Goal: Task Accomplishment & Management: Manage account settings

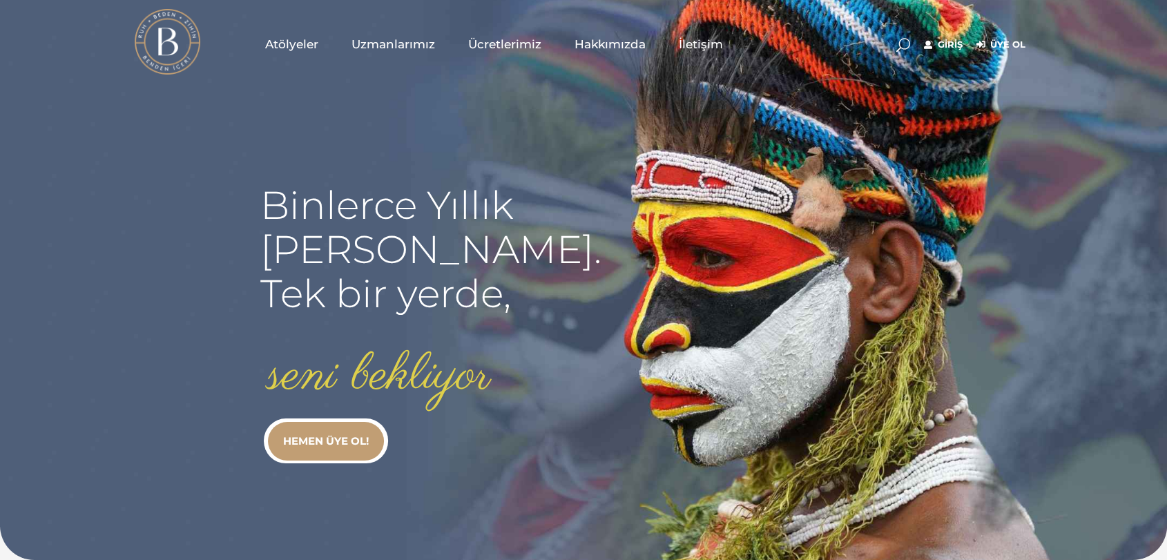
type input "[EMAIL_ADDRESS][DOMAIN_NAME]"
click at [957, 44] on link "Giriş" at bounding box center [943, 45] width 39 height 17
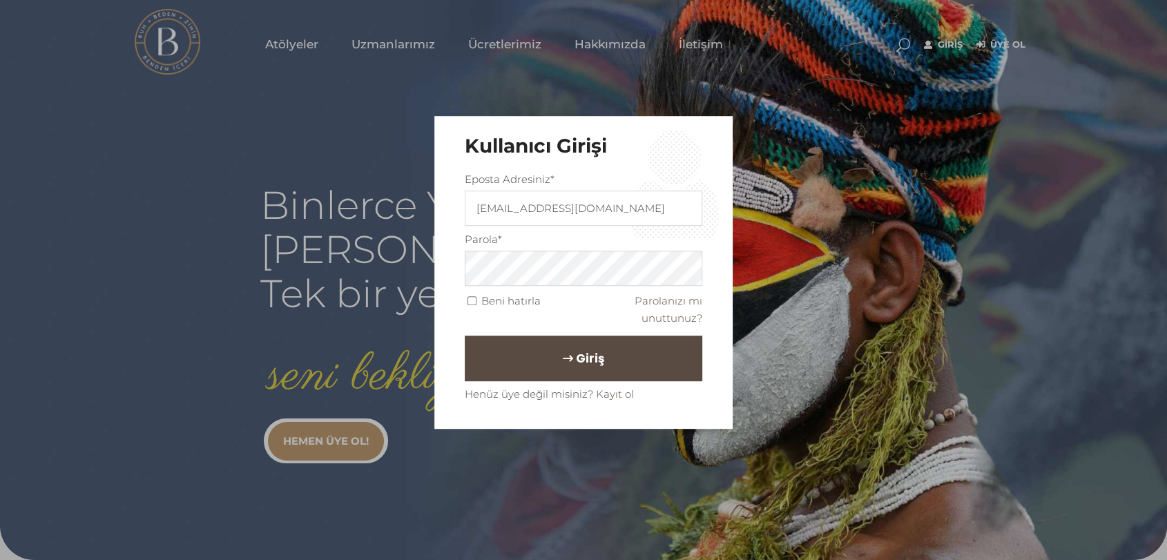
click at [608, 351] on button "Giriş" at bounding box center [583, 359] width 237 height 46
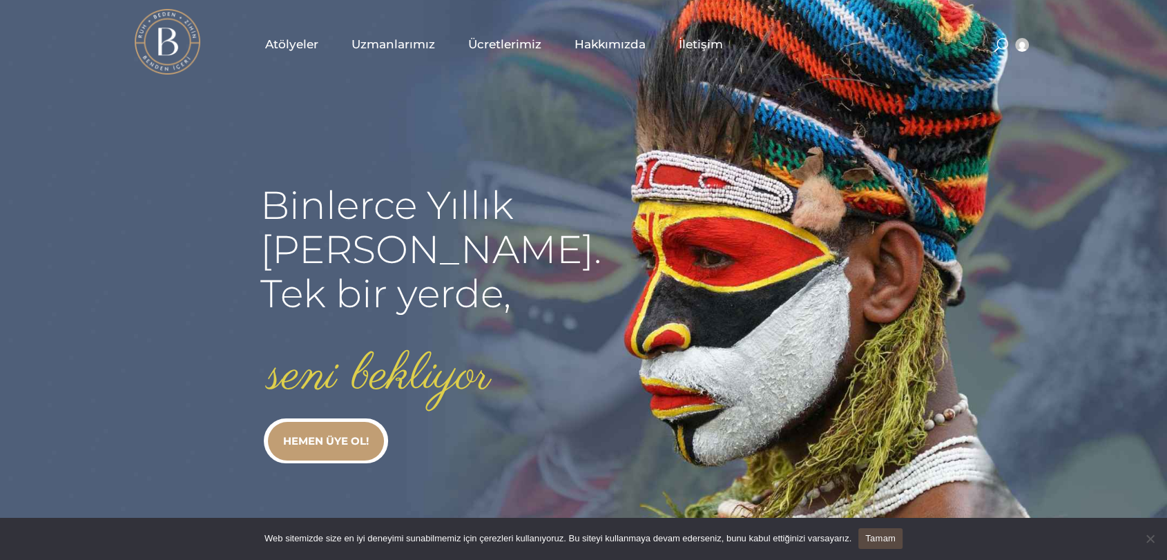
click at [322, 47] on link "Atölyeler" at bounding box center [292, 44] width 86 height 69
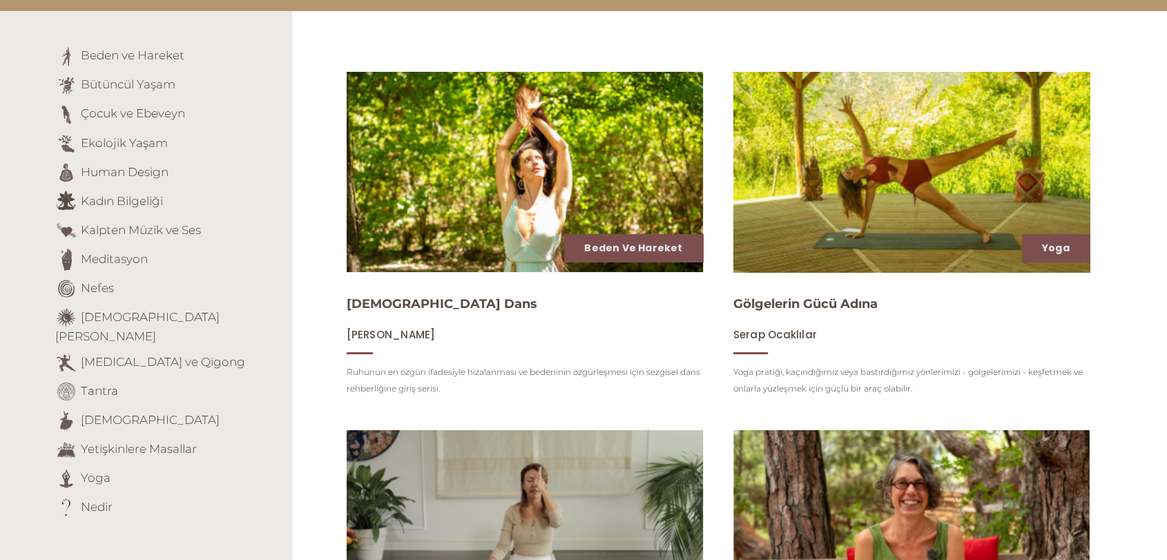
scroll to position [230, 0]
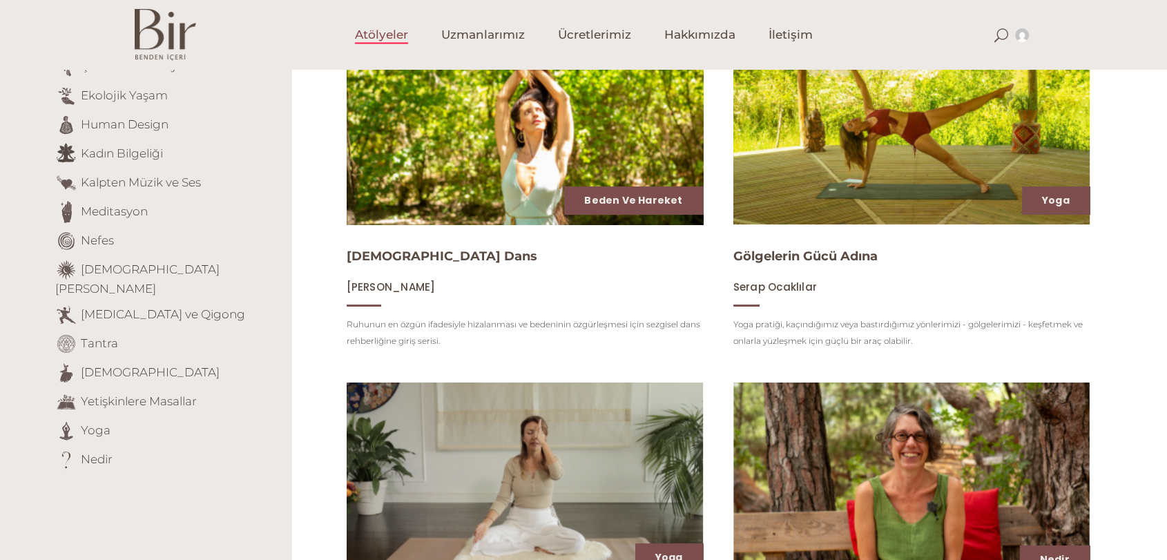
click at [548, 126] on img at bounding box center [524, 124] width 367 height 206
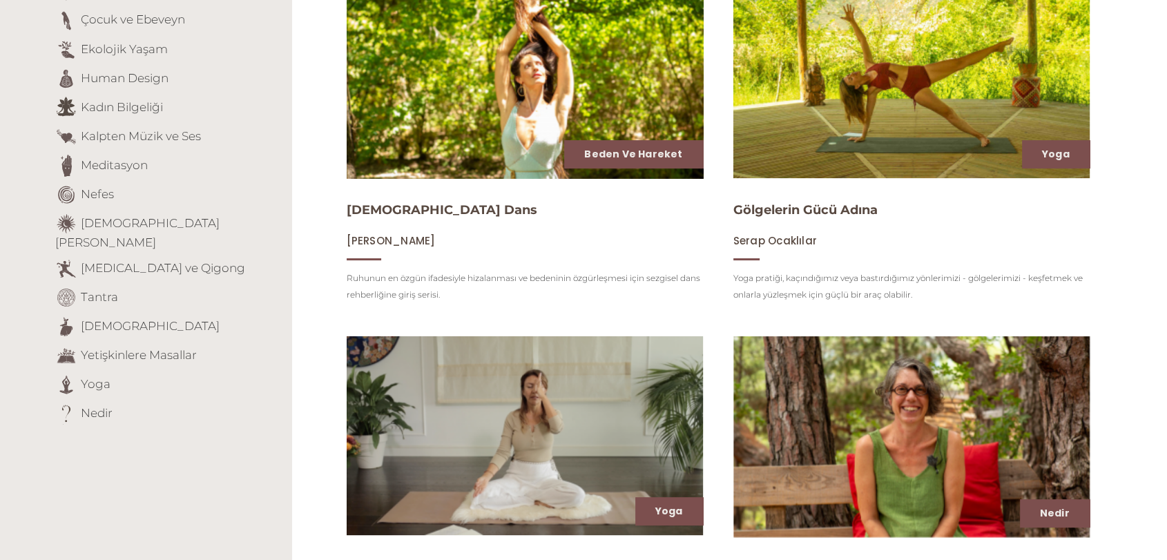
scroll to position [307, 0]
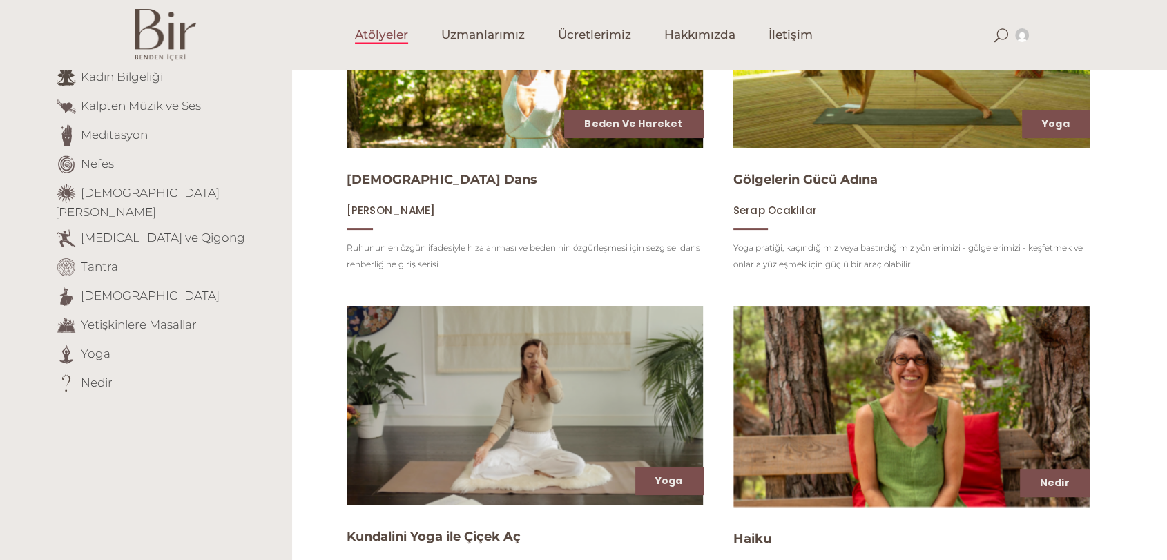
click at [1007, 117] on img at bounding box center [911, 48] width 367 height 206
click at [104, 288] on link "[DEMOGRAPHIC_DATA]" at bounding box center [150, 295] width 139 height 14
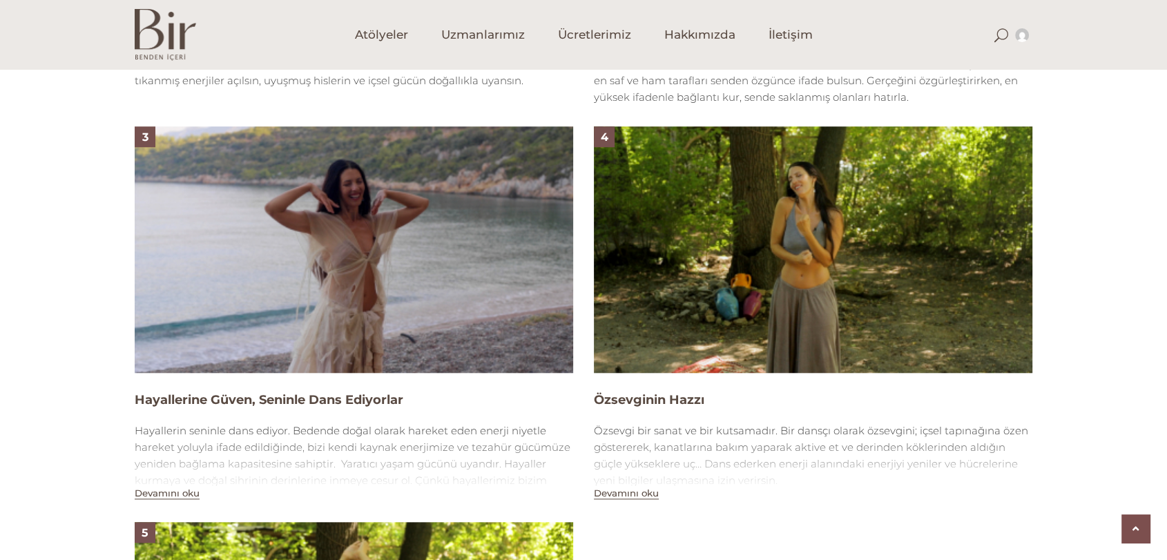
scroll to position [1227, 0]
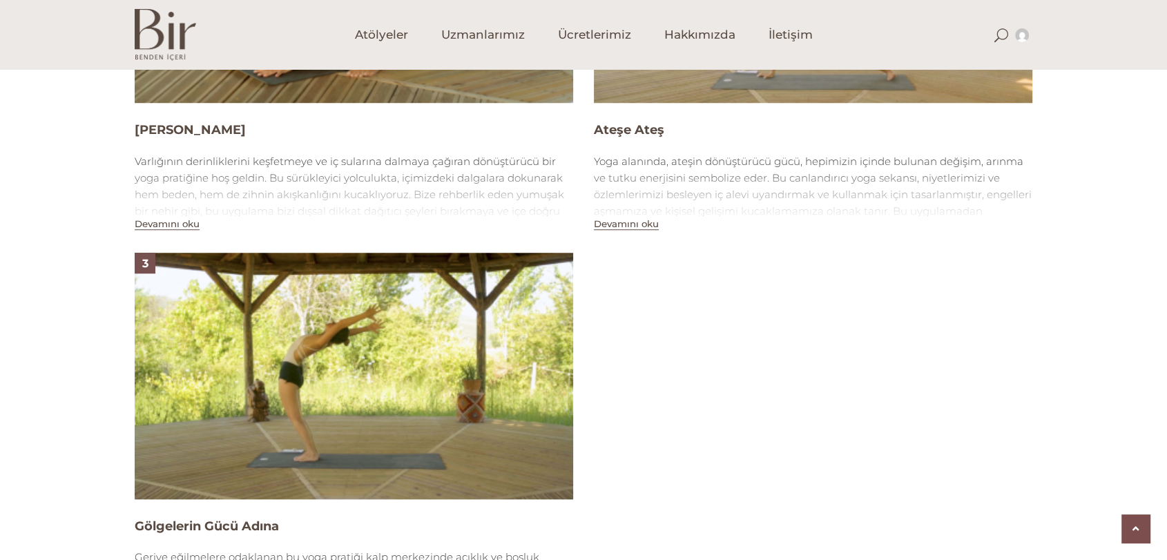
scroll to position [1150, 0]
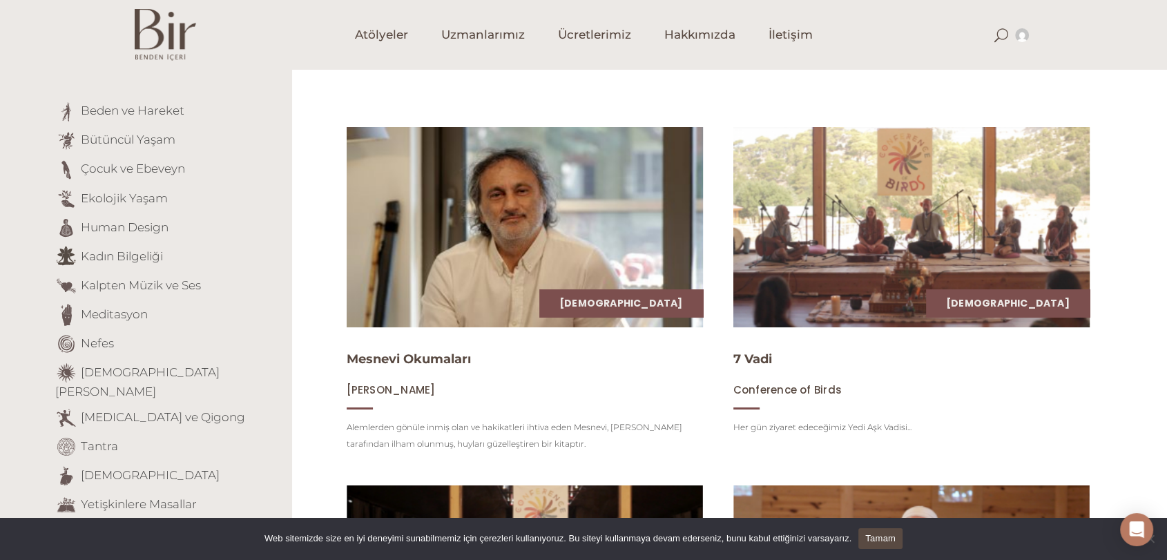
scroll to position [153, 0]
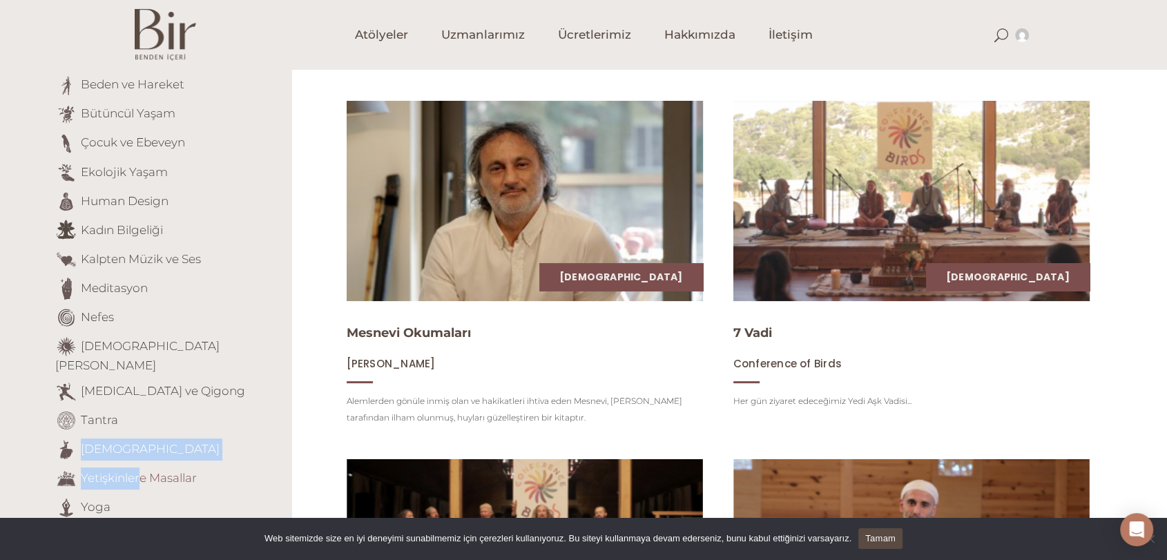
click at [135, 453] on ul "Beden ve Hareket Bütüncül Yaşam Çocuk ve Ebeveyn Ekolojik Yaşam Human Design Ka…" at bounding box center [168, 311] width 226 height 473
click at [135, 470] on link "Yetişkinlere Masallar" at bounding box center [139, 477] width 116 height 14
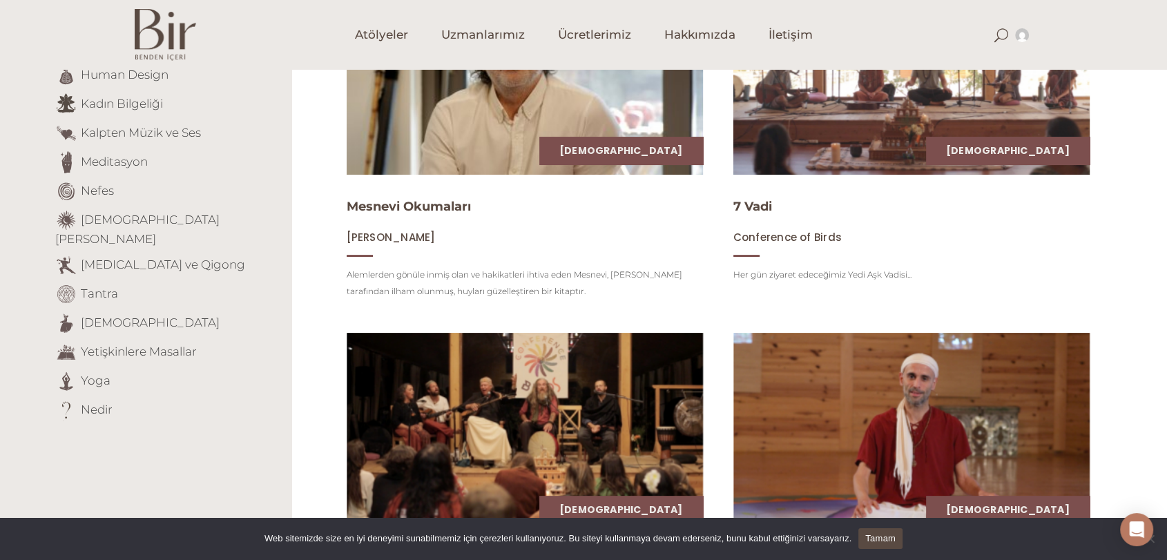
scroll to position [307, 0]
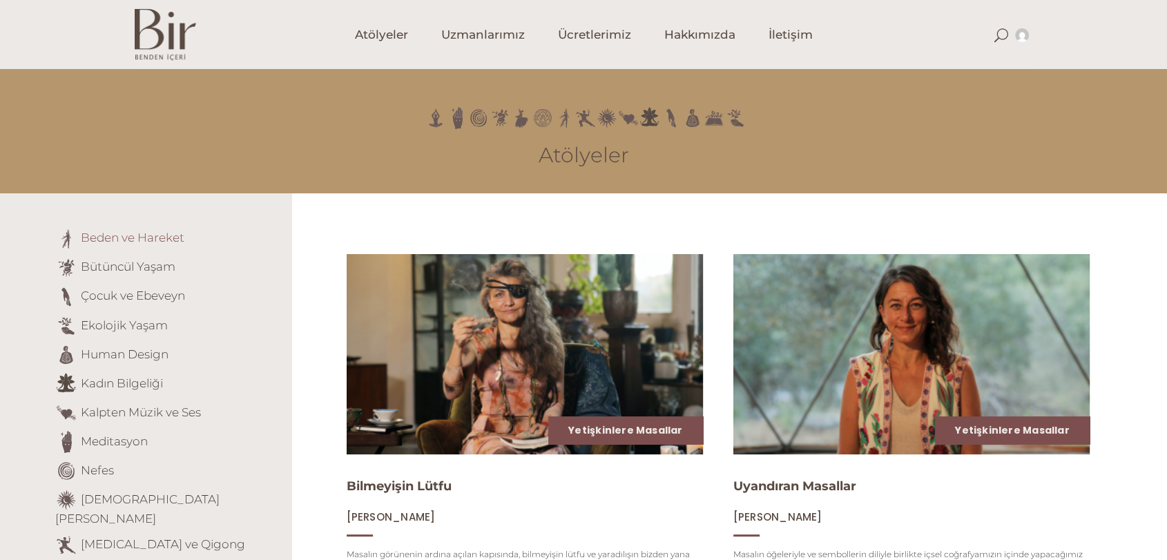
click at [168, 237] on link "Beden ve Hareket" at bounding box center [133, 238] width 104 height 14
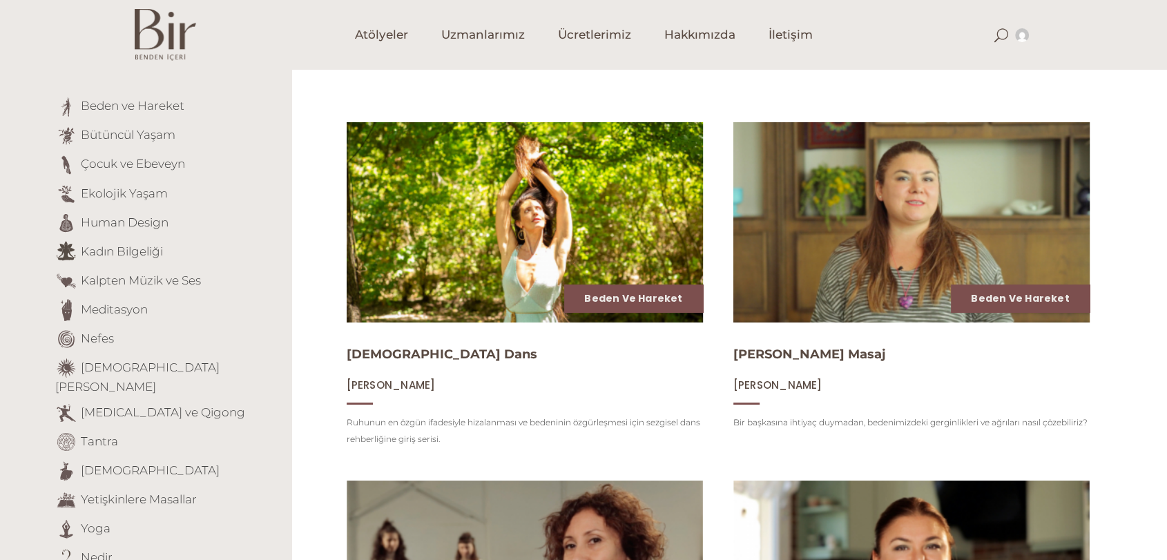
scroll to position [230, 0]
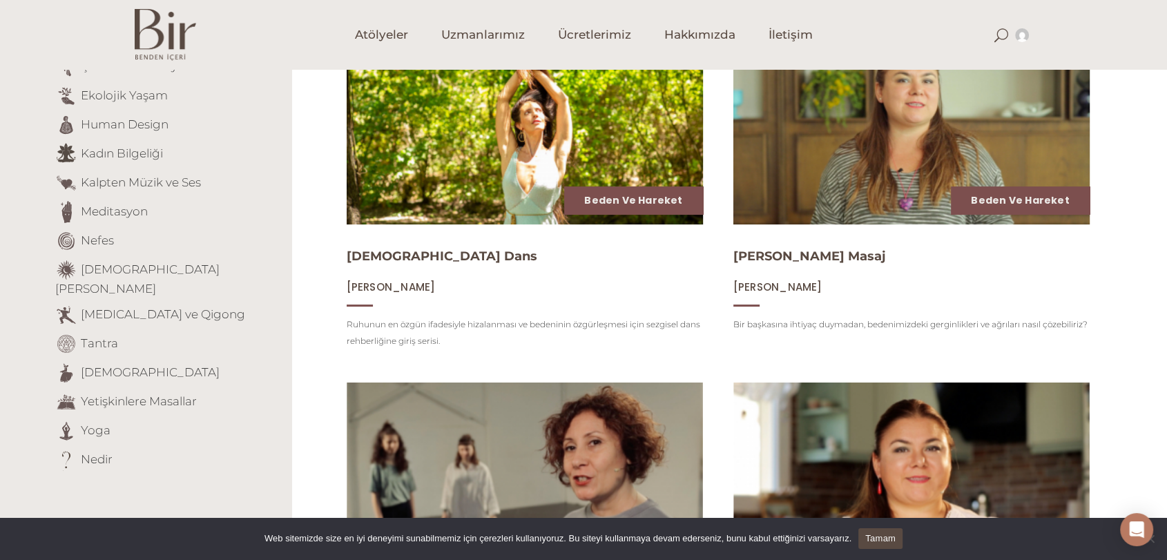
click at [140, 394] on li "Yetişkinlere Masallar" at bounding box center [168, 402] width 226 height 22
click at [142, 394] on link "Yetişkinlere Masallar" at bounding box center [139, 401] width 116 height 14
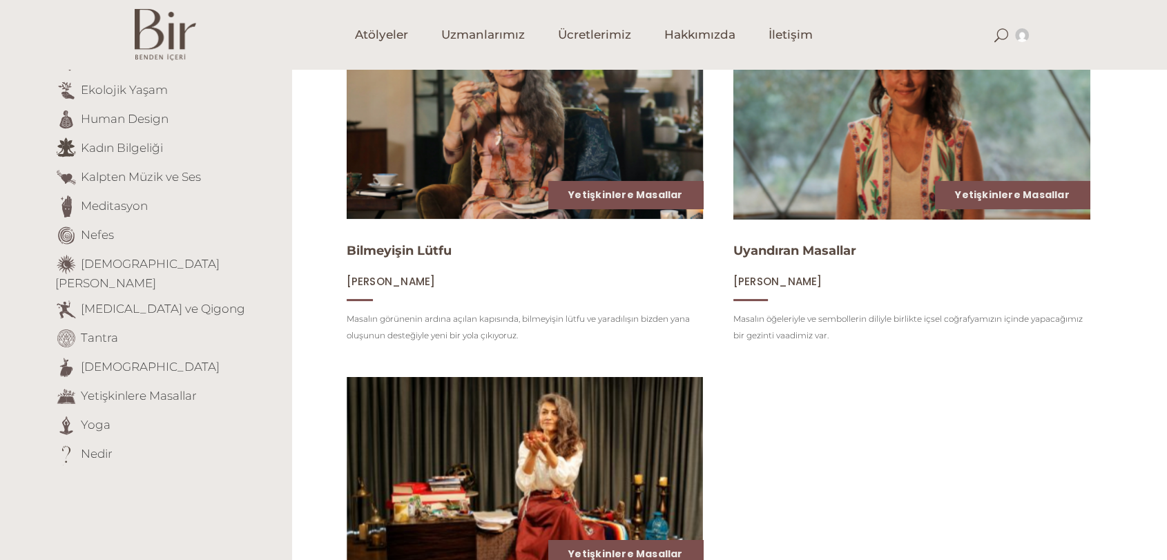
scroll to position [230, 0]
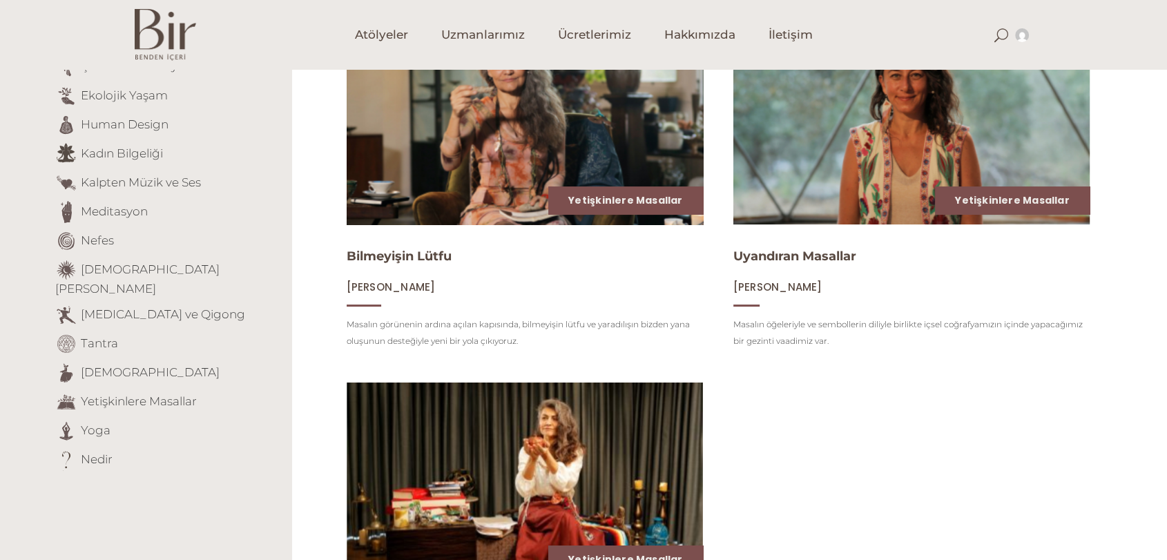
click at [580, 176] on img at bounding box center [524, 124] width 367 height 206
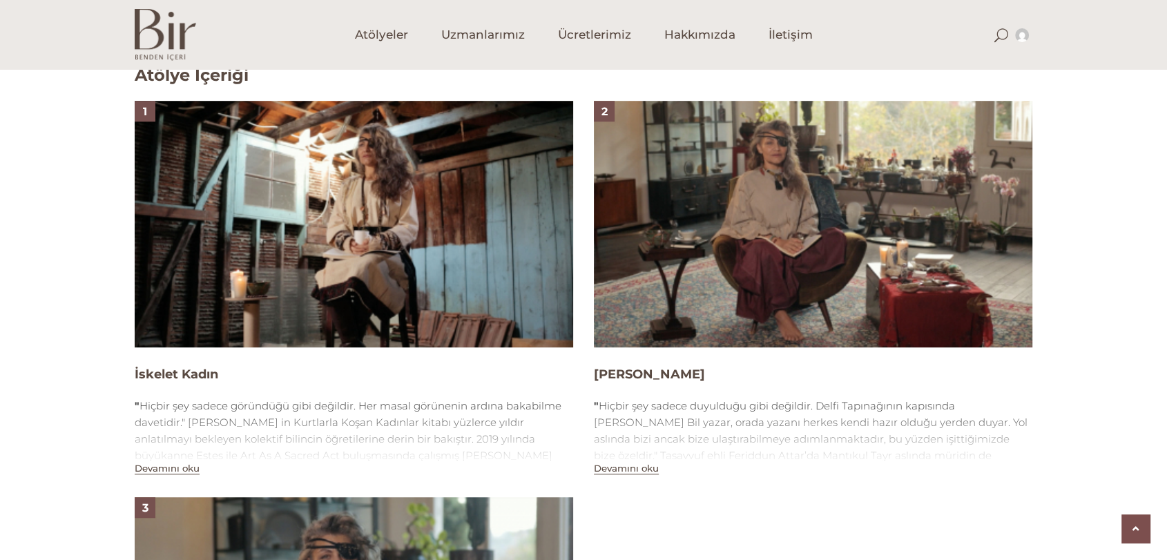
scroll to position [920, 0]
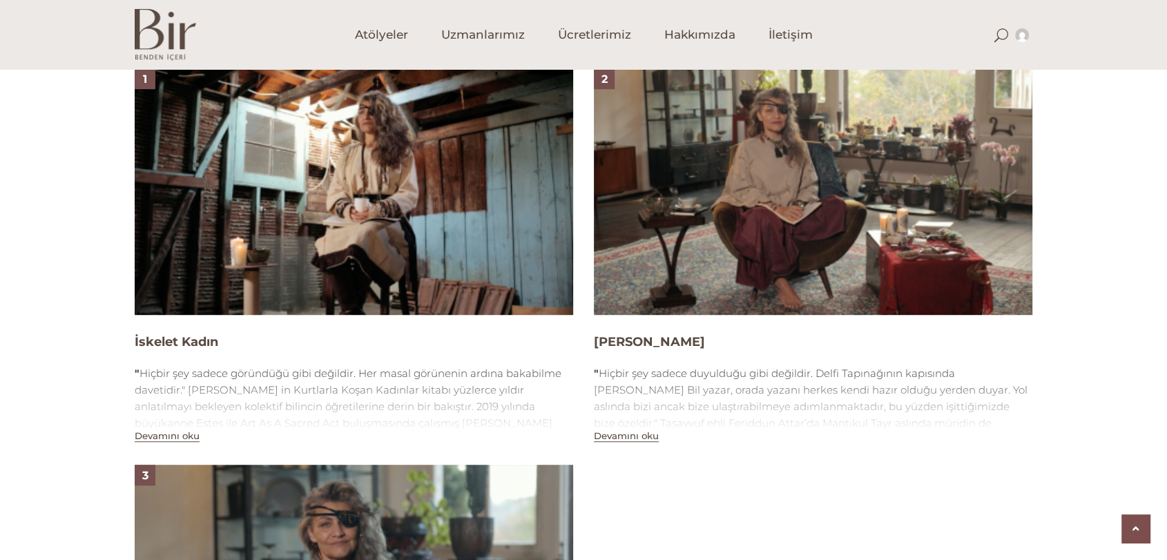
click at [385, 195] on img at bounding box center [354, 191] width 438 height 246
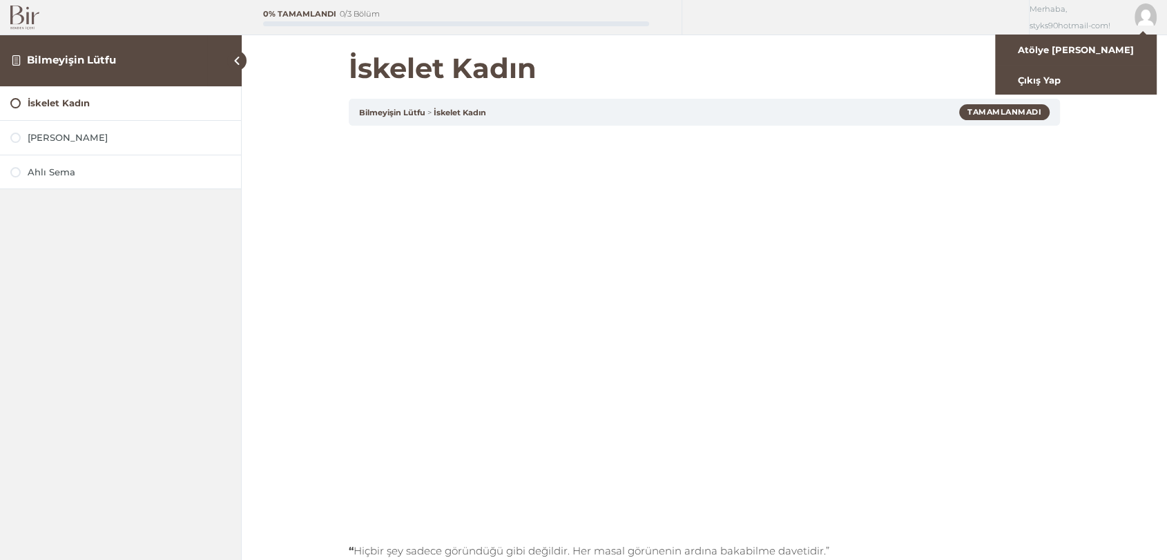
click at [1141, 17] on img at bounding box center [1145, 14] width 22 height 22
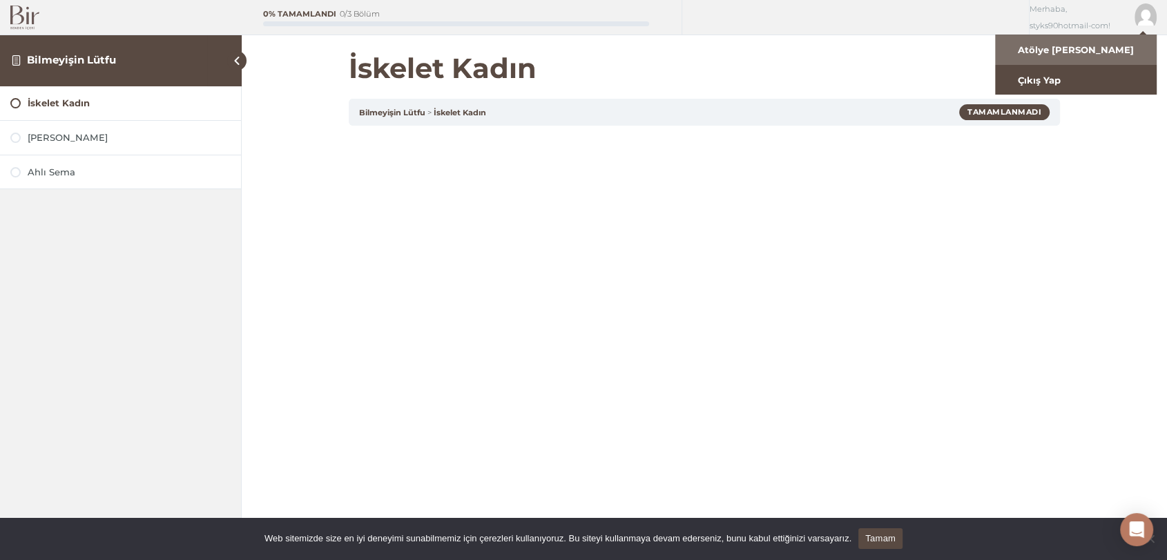
click at [1120, 45] on link "Atölye Ana Sayfa" at bounding box center [1076, 50] width 162 height 30
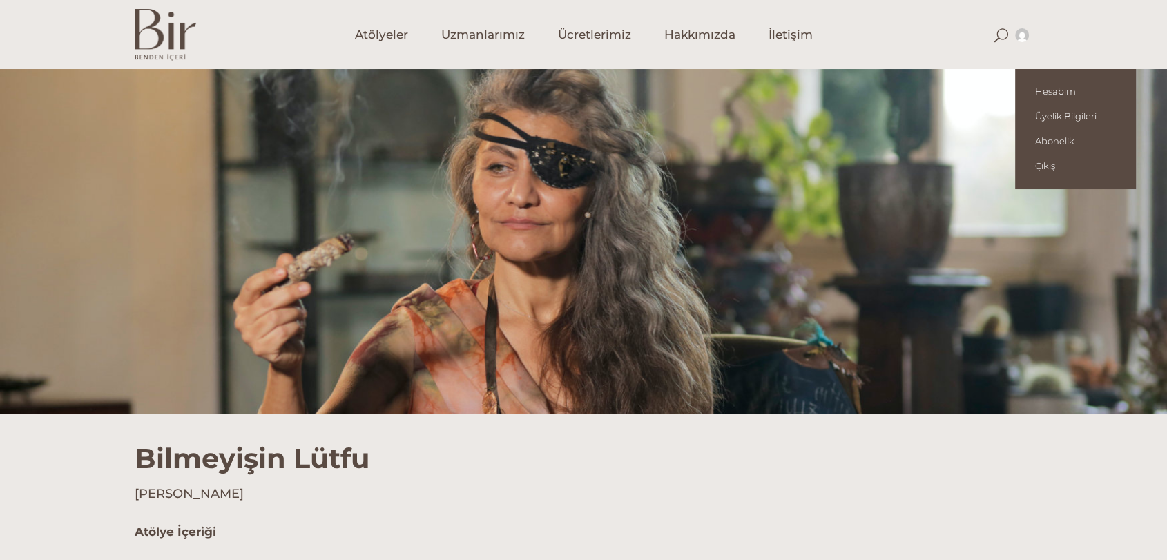
click at [1018, 39] on img at bounding box center [1022, 35] width 14 height 14
click at [1062, 137] on span "Abonelik" at bounding box center [1075, 140] width 81 height 11
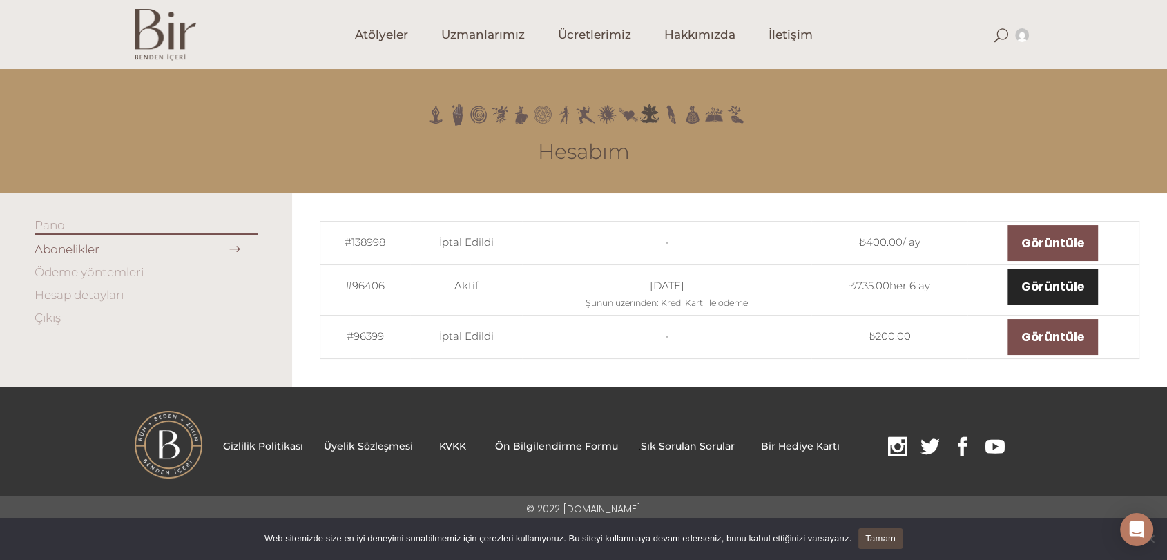
click at [1080, 293] on link "Görüntüle" at bounding box center [1052, 287] width 90 height 36
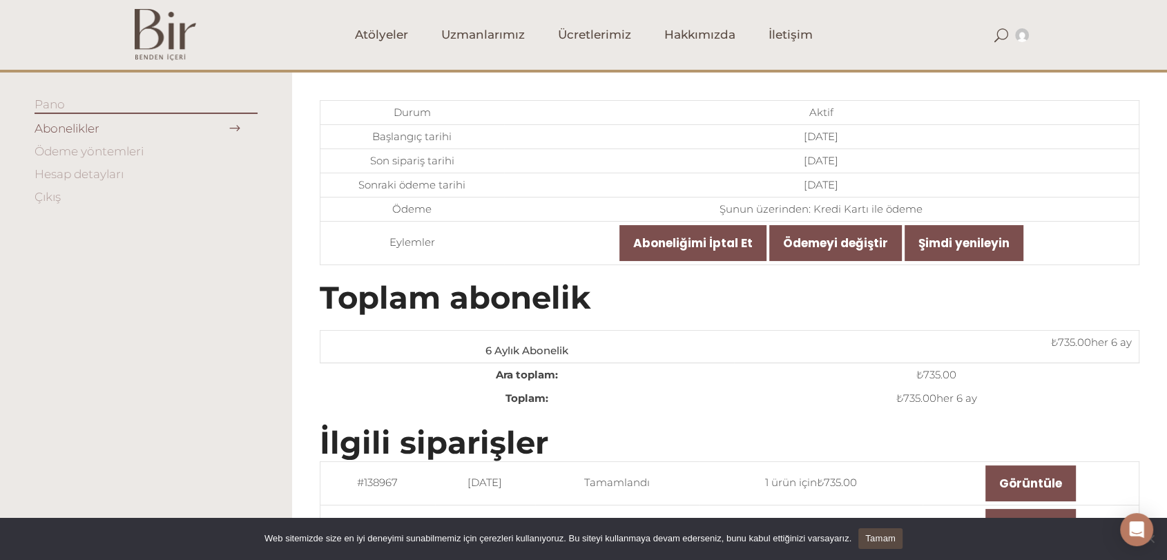
scroll to position [77, 0]
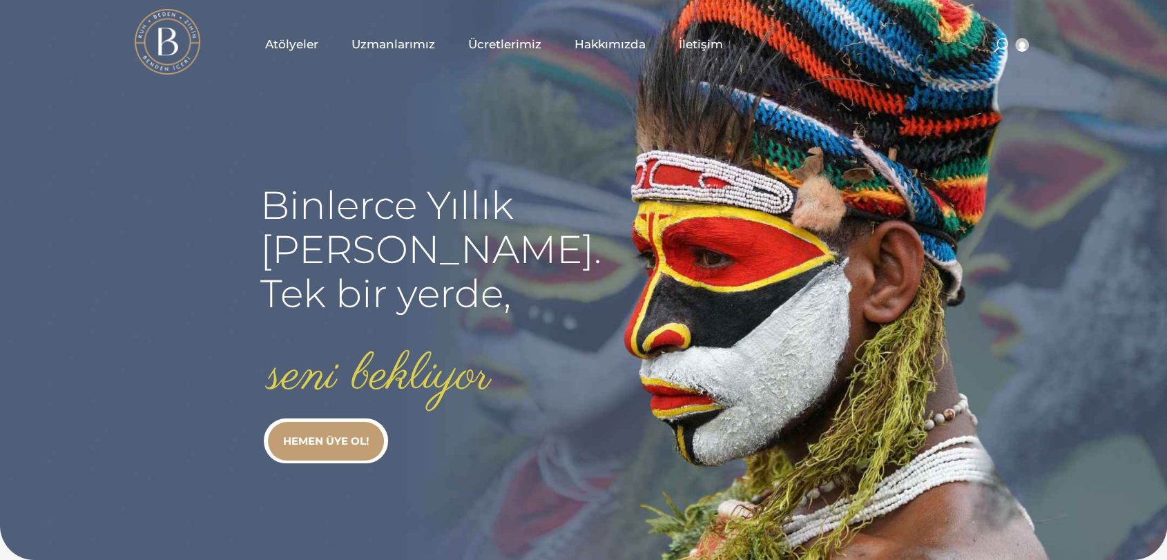
click at [1005, 44] on span at bounding box center [1001, 45] width 14 height 14
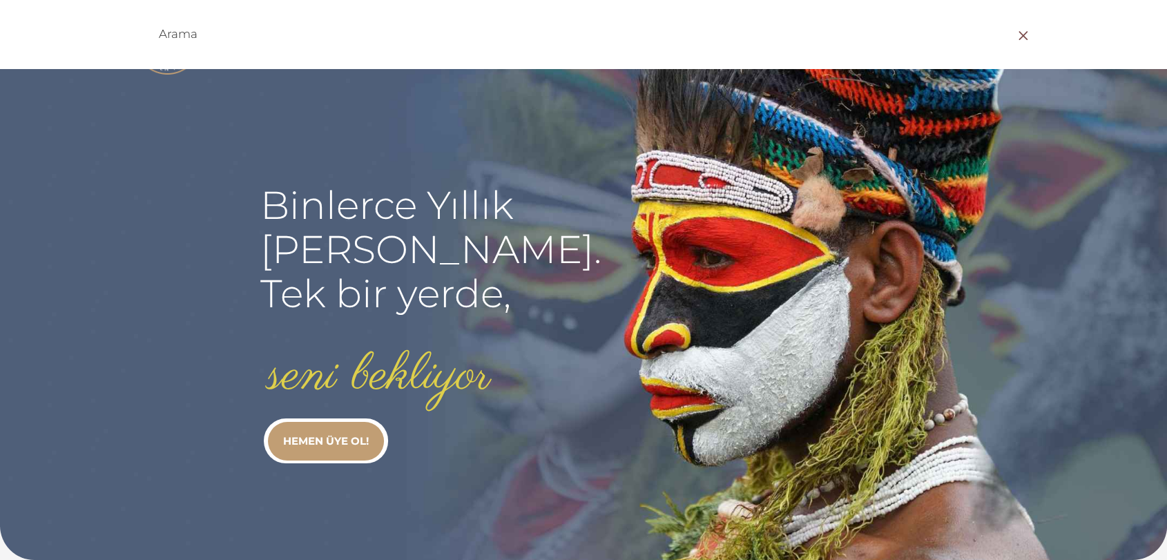
click at [1022, 32] on span at bounding box center [1022, 35] width 19 height 19
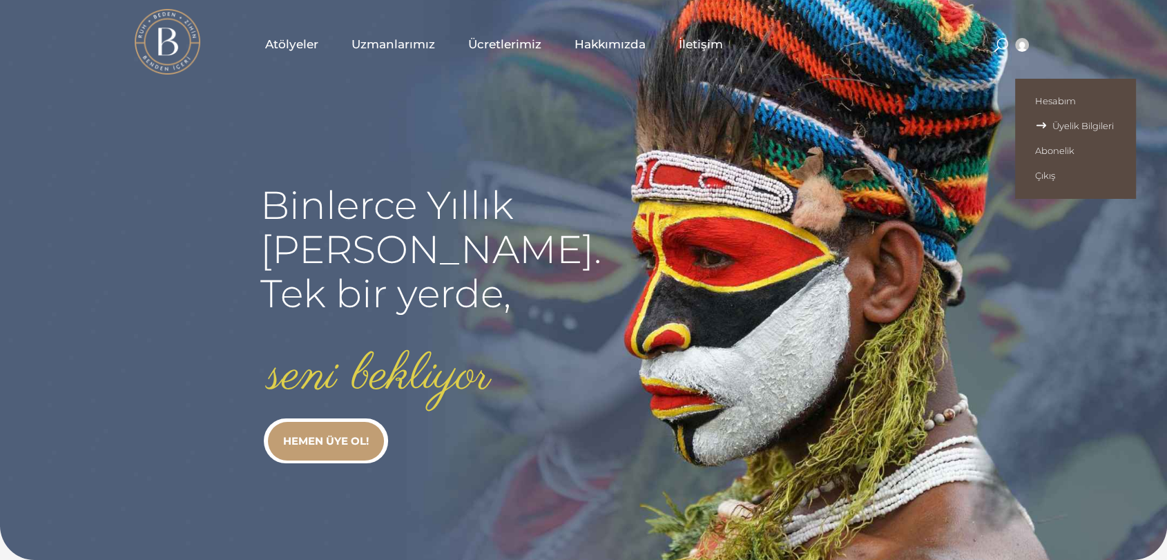
click at [1046, 127] on span "Üyelik Bilgileri" at bounding box center [1075, 125] width 81 height 11
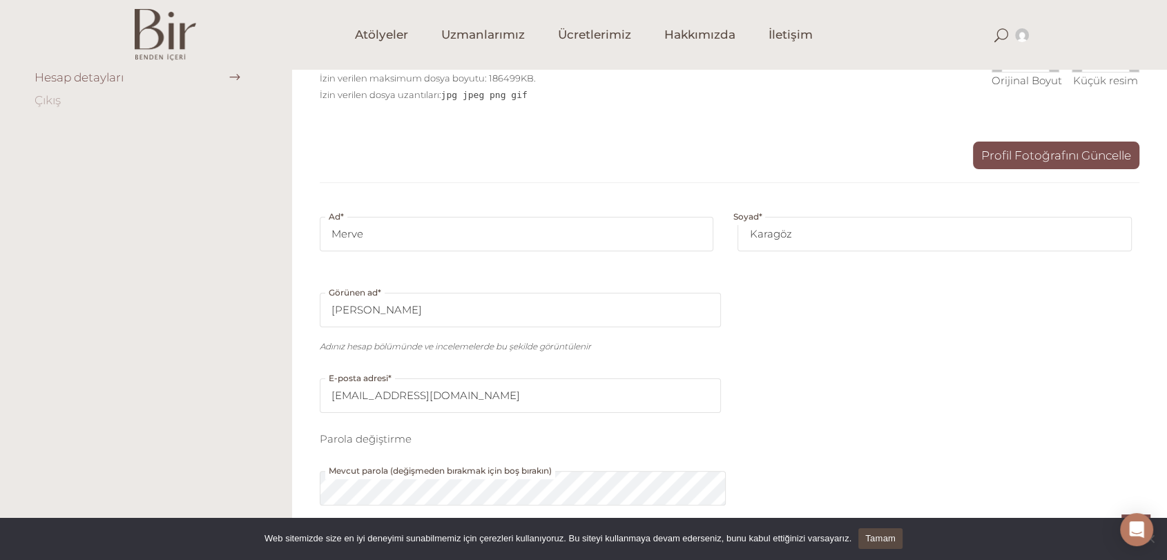
scroll to position [126, 0]
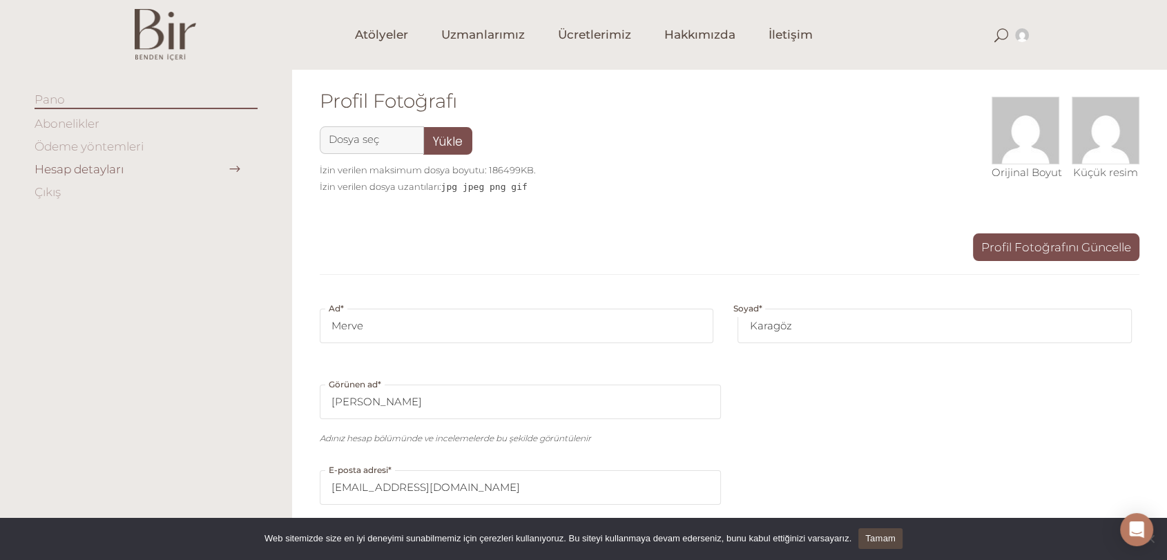
drag, startPoint x: 178, startPoint y: 146, endPoint x: 162, endPoint y: 148, distance: 15.9
click at [176, 146] on li "Ödeme yöntemleri" at bounding box center [146, 147] width 223 height 16
click at [122, 154] on li "Ödeme yöntemleri" at bounding box center [146, 147] width 223 height 16
click at [110, 146] on link "Ödeme yöntemleri" at bounding box center [89, 146] width 109 height 14
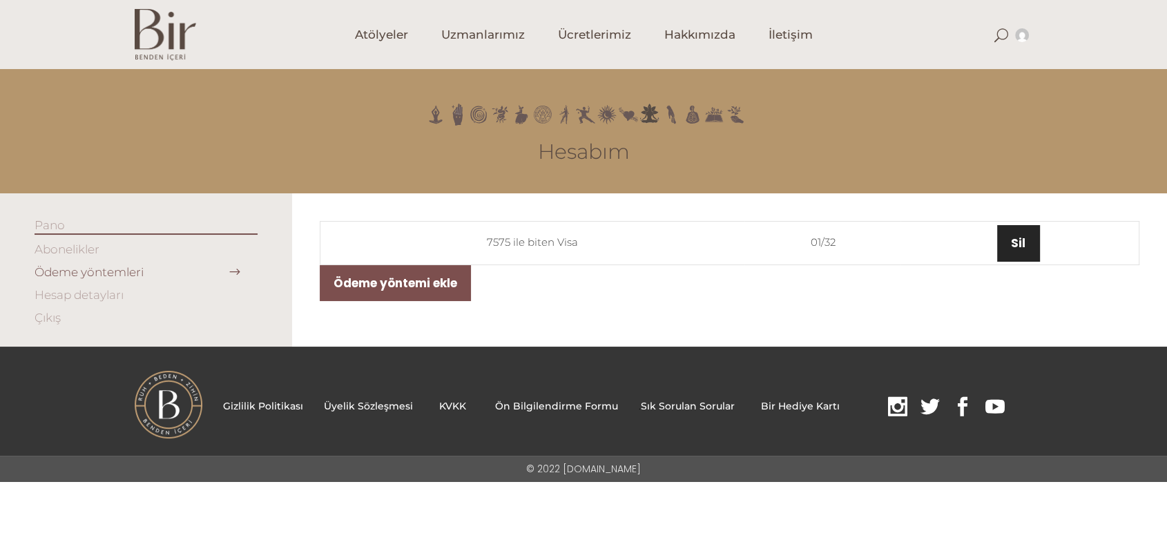
click at [1021, 255] on link "Sil" at bounding box center [1018, 243] width 42 height 36
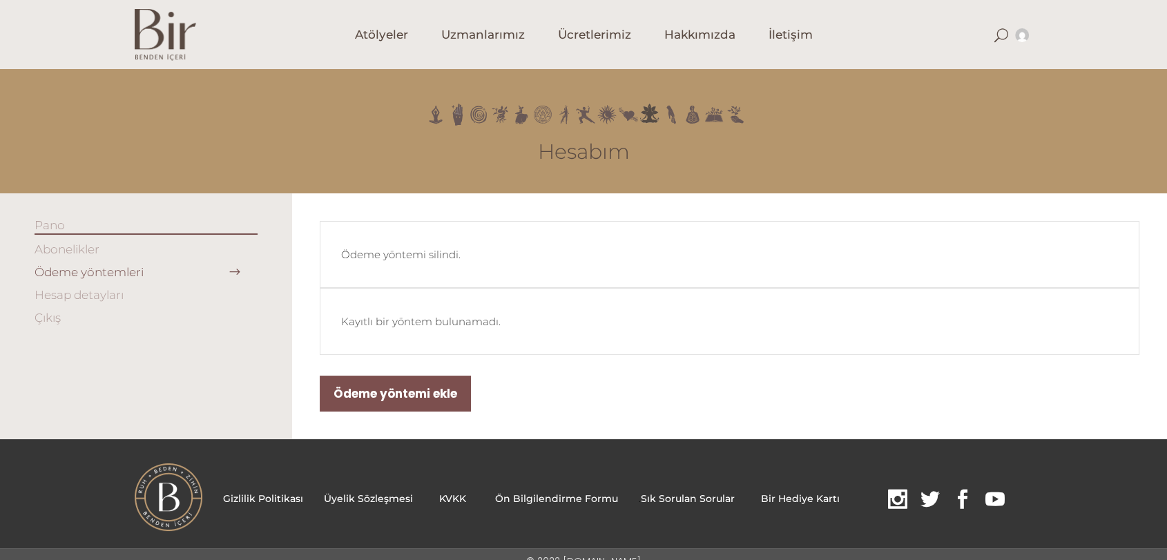
click at [75, 244] on link "Abonelikler" at bounding box center [67, 249] width 65 height 14
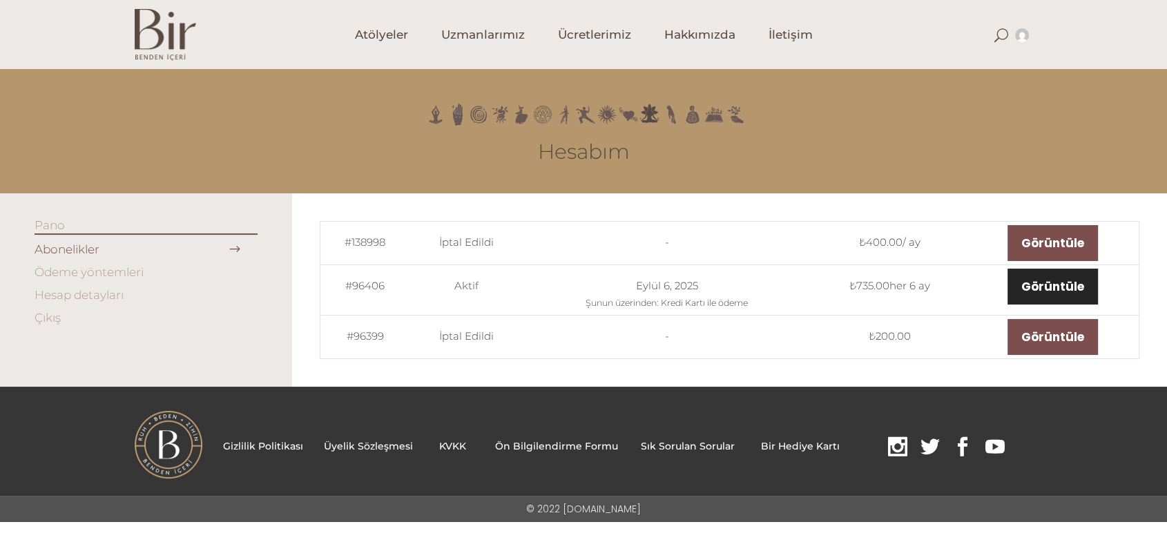
click at [1078, 290] on link "Görüntüle" at bounding box center [1052, 287] width 90 height 36
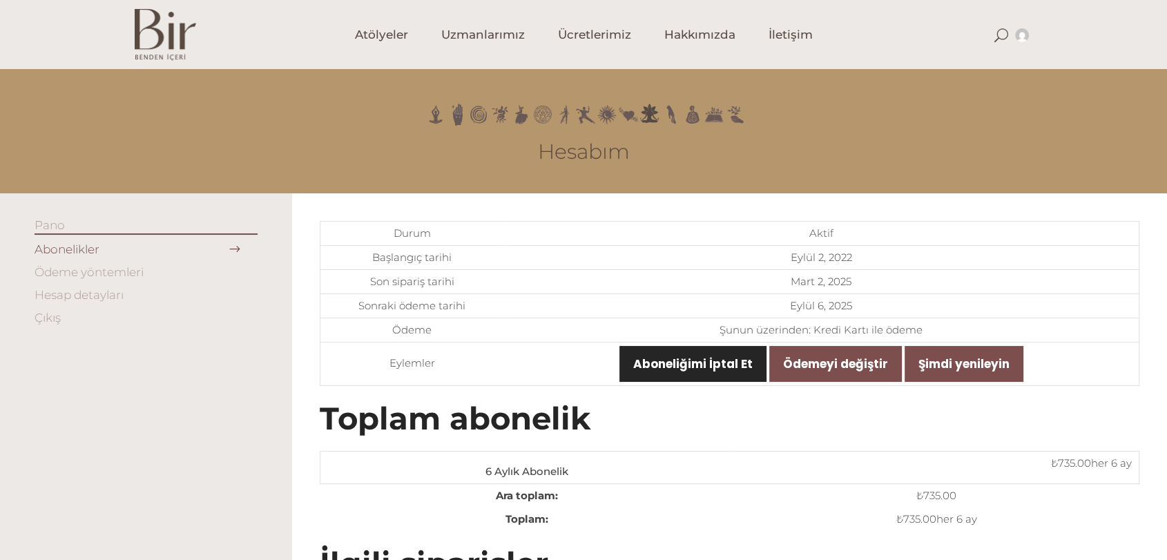
click at [704, 373] on link "Aboneliğimi İptal Et" at bounding box center [692, 364] width 147 height 36
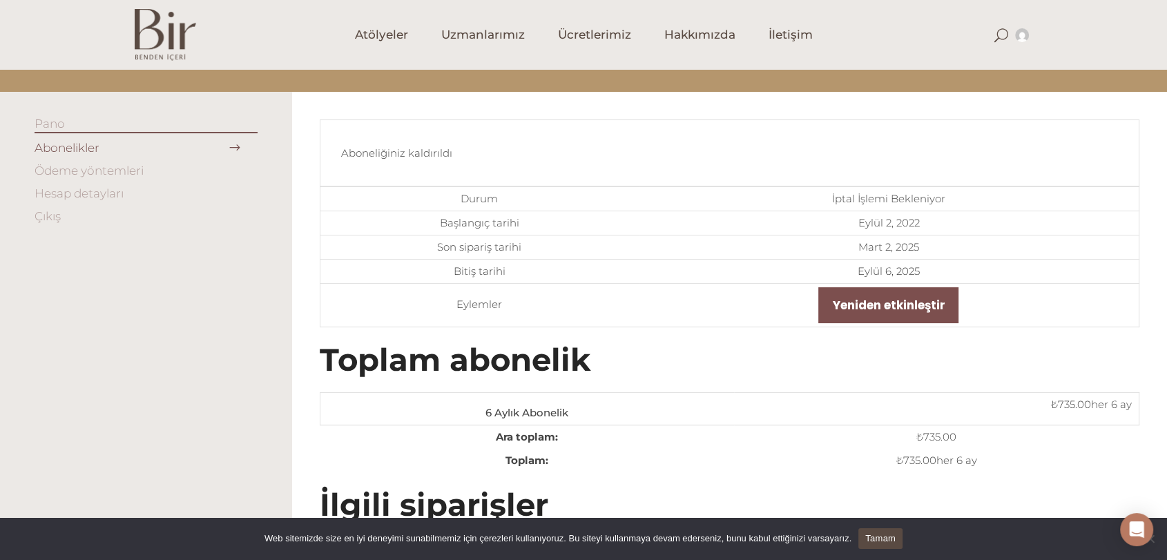
scroll to position [77, 0]
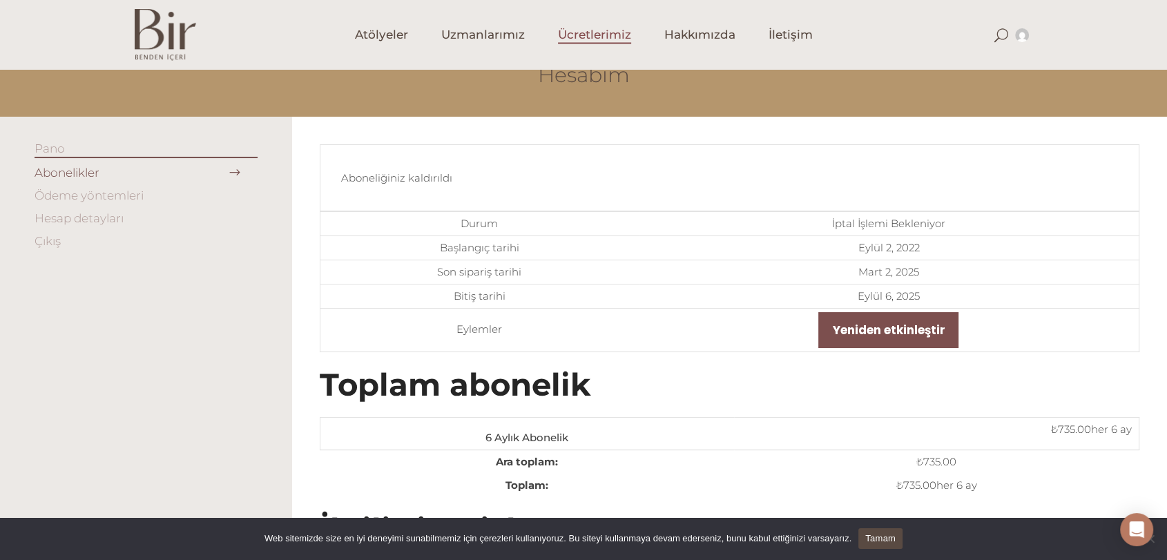
click at [610, 31] on span "Ücretlerimiz" at bounding box center [594, 35] width 73 height 16
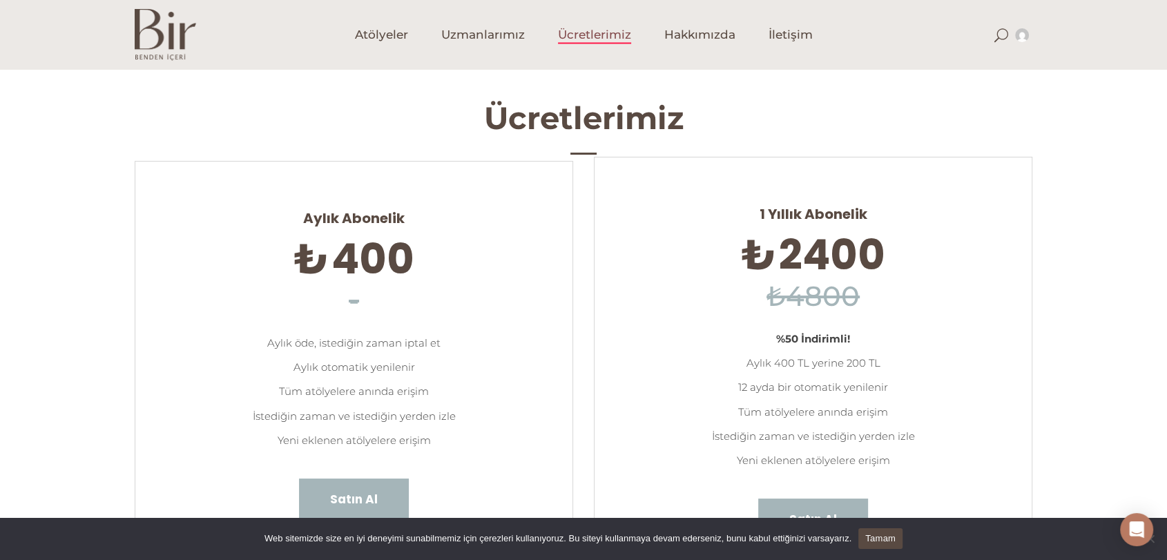
scroll to position [77, 0]
